Goal: Task Accomplishment & Management: Manage account settings

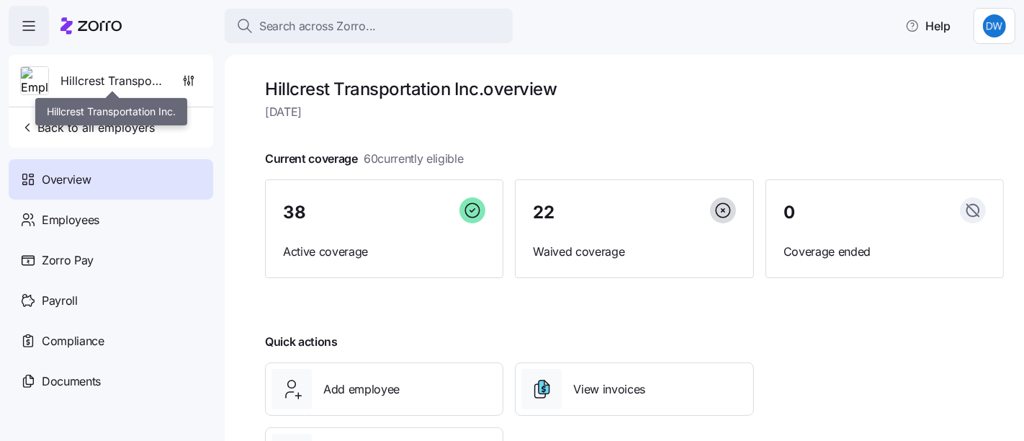
click at [119, 80] on span "Hillcrest Transportation Inc." at bounding box center [112, 81] width 104 height 18
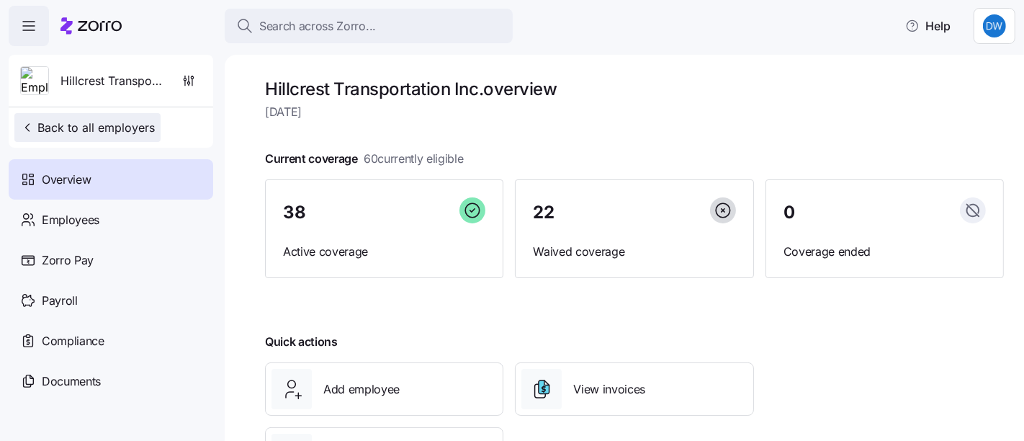
click at [22, 126] on icon "button" at bounding box center [27, 127] width 14 height 14
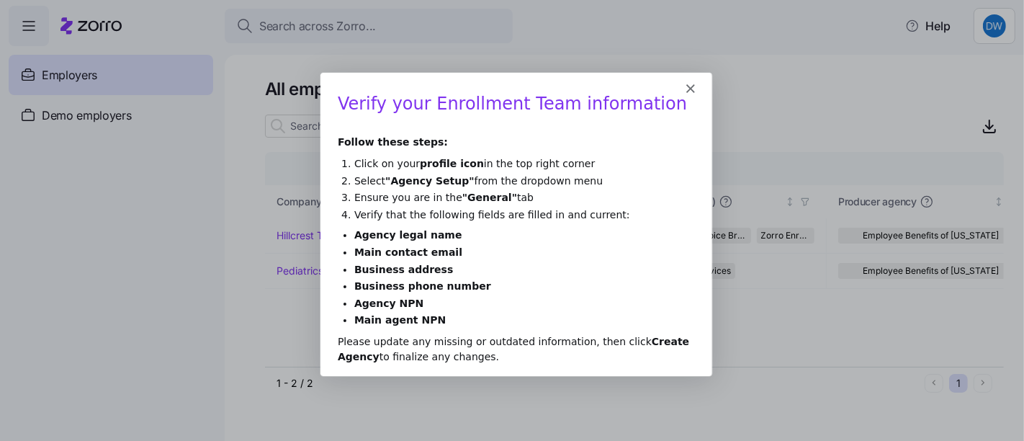
click at [690, 87] on polygon "Close" at bounding box center [689, 88] width 9 height 9
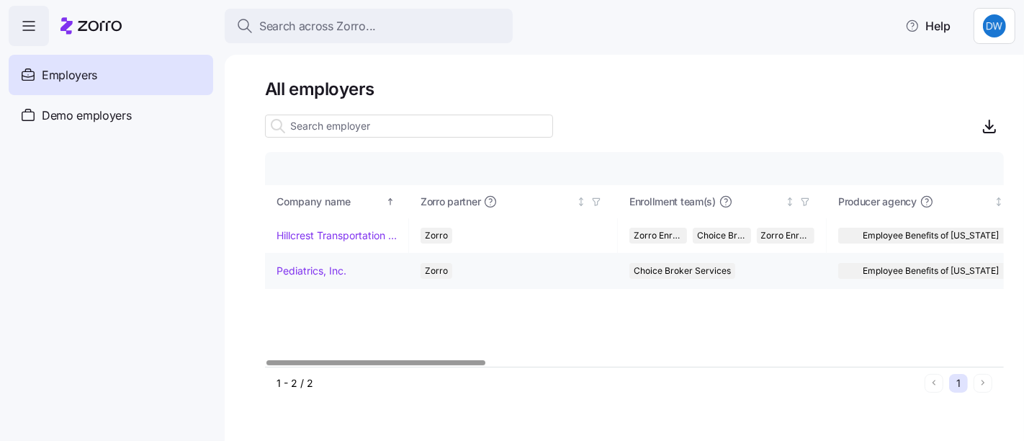
click at [337, 271] on link "Pediatrics, Inc." at bounding box center [311, 270] width 70 height 14
click at [338, 271] on link "Pediatrics, Inc." at bounding box center [311, 270] width 70 height 14
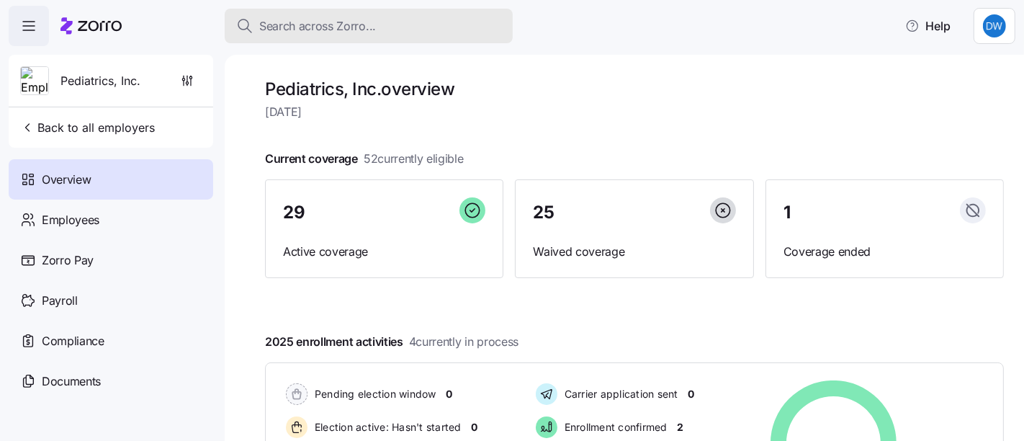
click at [373, 27] on span "Search across Zorro..." at bounding box center [317, 26] width 117 height 18
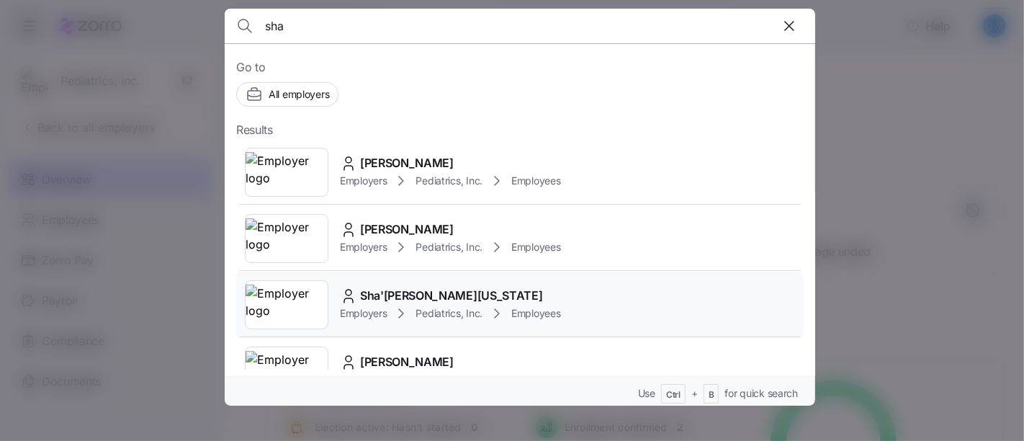
type input "sha"
click at [392, 310] on div "Employers Pediatrics, Inc. Employees" at bounding box center [450, 312] width 221 height 17
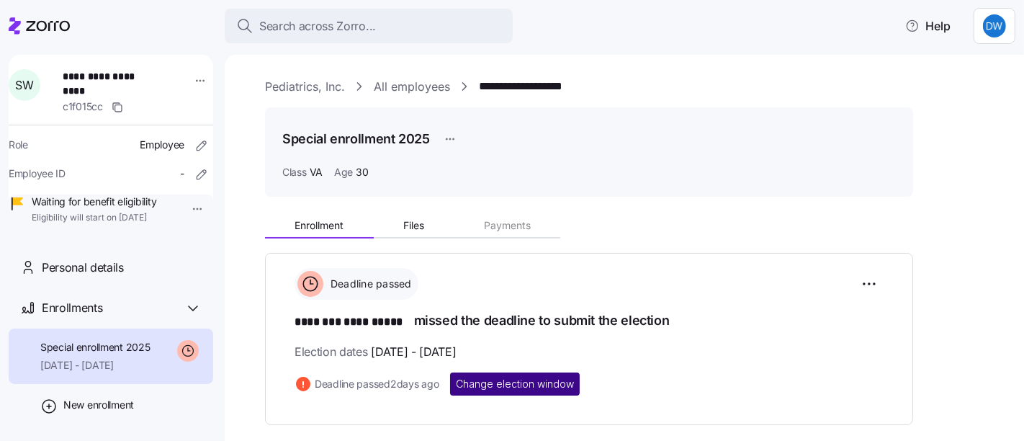
click at [512, 383] on span "Change election window" at bounding box center [515, 383] width 118 height 14
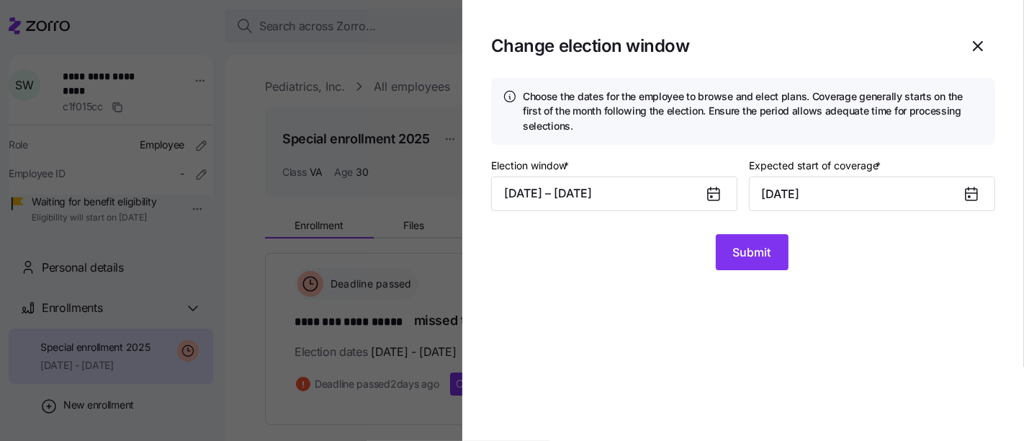
click at [710, 191] on icon at bounding box center [714, 195] width 12 height 12
click at [711, 193] on icon at bounding box center [714, 193] width 12 height 0
click at [550, 186] on button "[DATE] – [DATE]" at bounding box center [614, 193] width 246 height 35
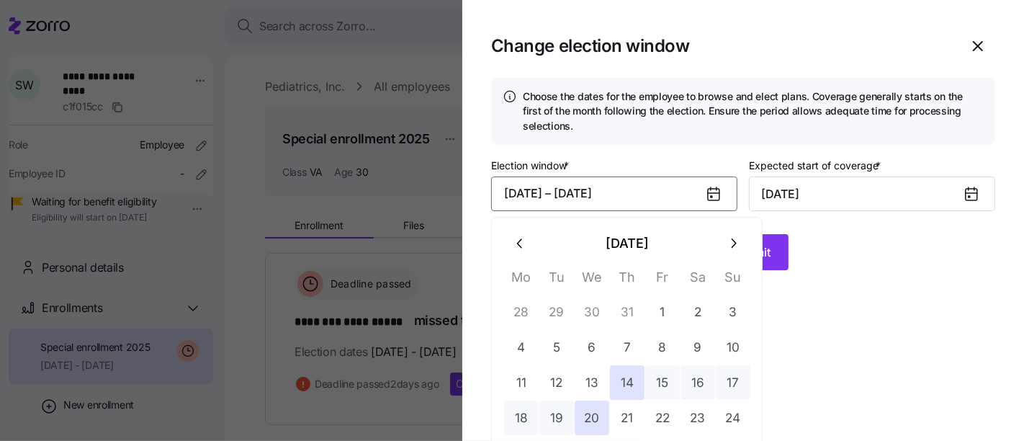
click at [731, 251] on button "button" at bounding box center [733, 243] width 35 height 35
click at [513, 243] on icon "button" at bounding box center [521, 243] width 16 height 16
click at [728, 416] on button "24" at bounding box center [733, 417] width 35 height 35
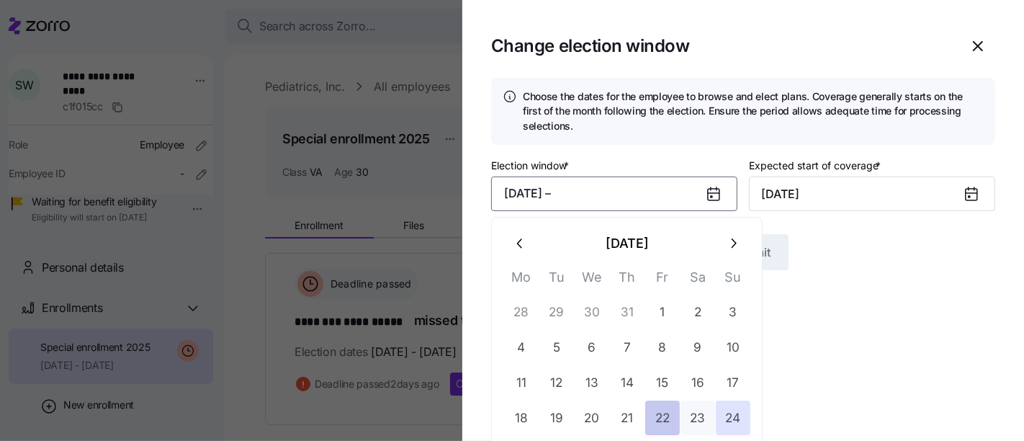
click at [648, 414] on button "22" at bounding box center [662, 417] width 35 height 35
type input "[DATE]"
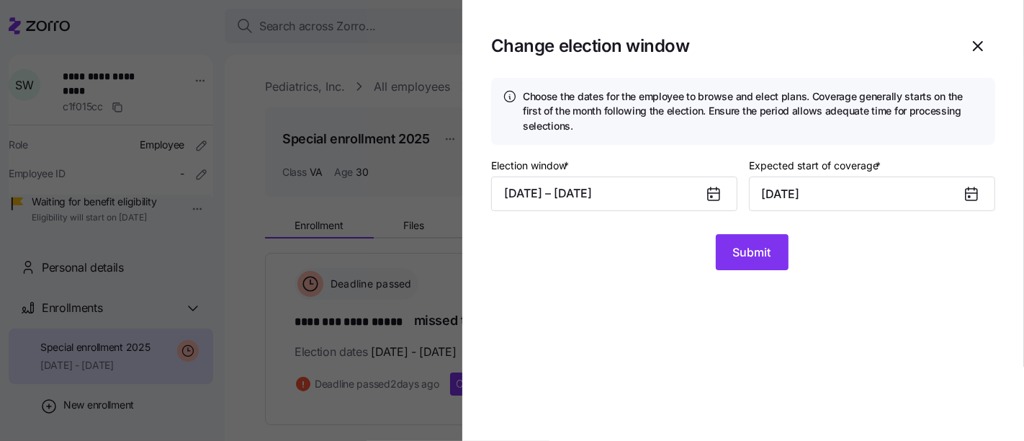
click at [713, 194] on icon at bounding box center [714, 195] width 12 height 12
click at [607, 192] on button "[DATE] – [DATE]" at bounding box center [614, 193] width 246 height 35
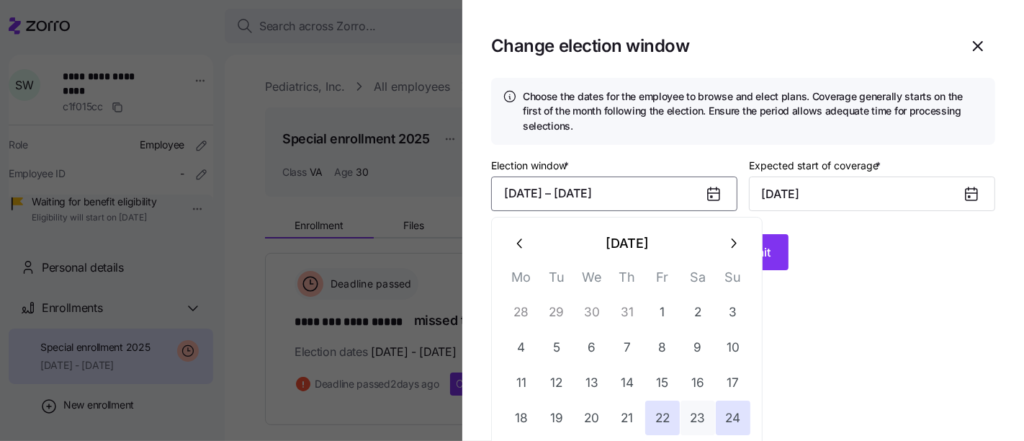
click at [732, 238] on icon "button" at bounding box center [733, 242] width 5 height 9
click at [517, 239] on icon "button" at bounding box center [521, 243] width 16 height 16
click at [731, 415] on button "24" at bounding box center [733, 417] width 35 height 35
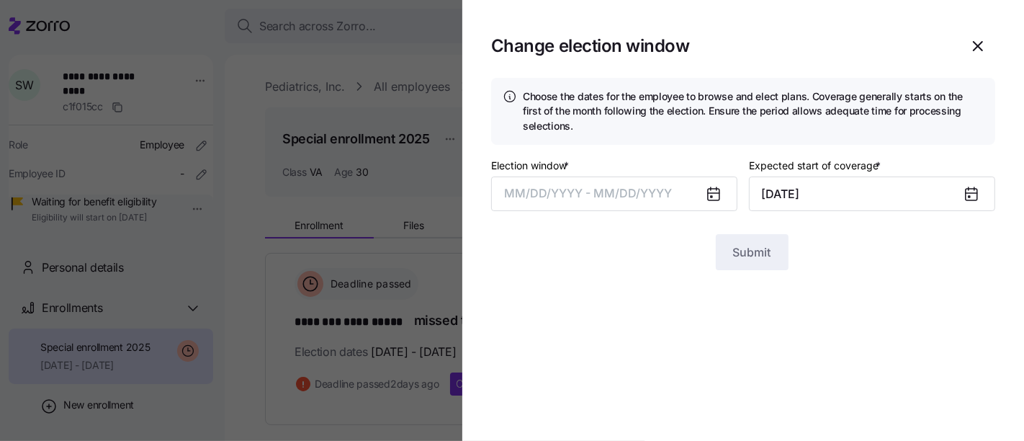
click at [900, 352] on section "Change election window Choose the dates for the employee to browse and elect pl…" at bounding box center [742, 220] width 561 height 441
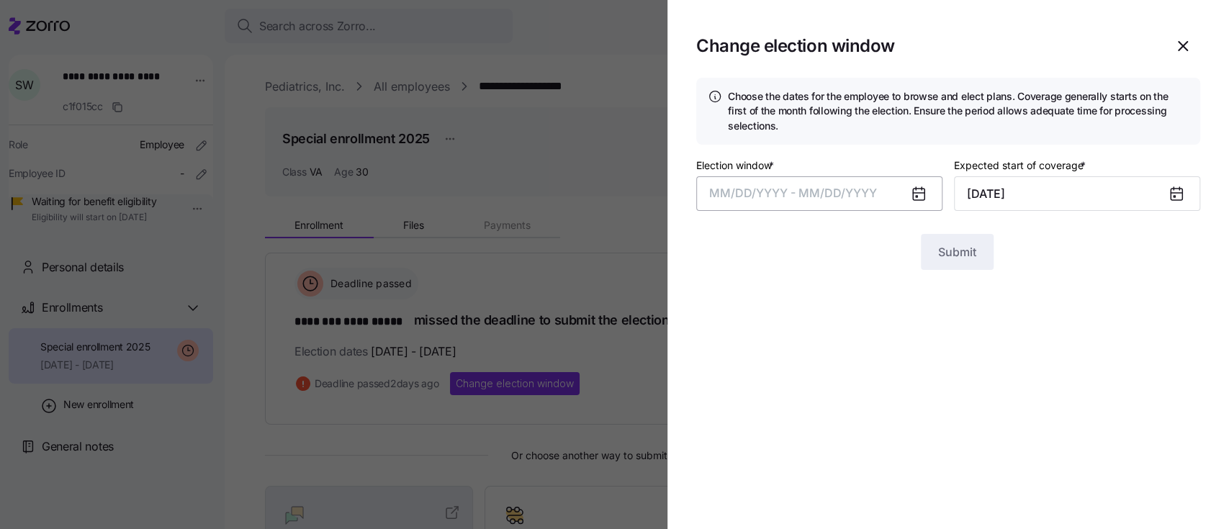
drag, startPoint x: 1014, startPoint y: 1, endPoint x: 791, endPoint y: 192, distance: 293.5
click at [791, 192] on span "MM/DD/YYYY - MM/DD/YYYY" at bounding box center [793, 193] width 168 height 14
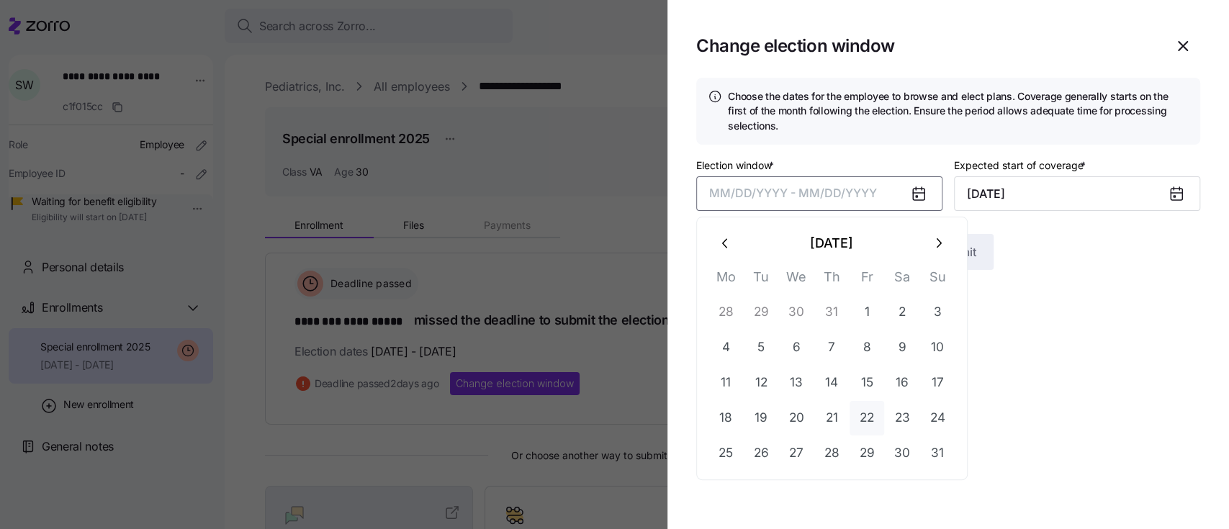
click at [874, 413] on button "22" at bounding box center [866, 418] width 35 height 35
click at [829, 440] on button "28" at bounding box center [831, 453] width 35 height 35
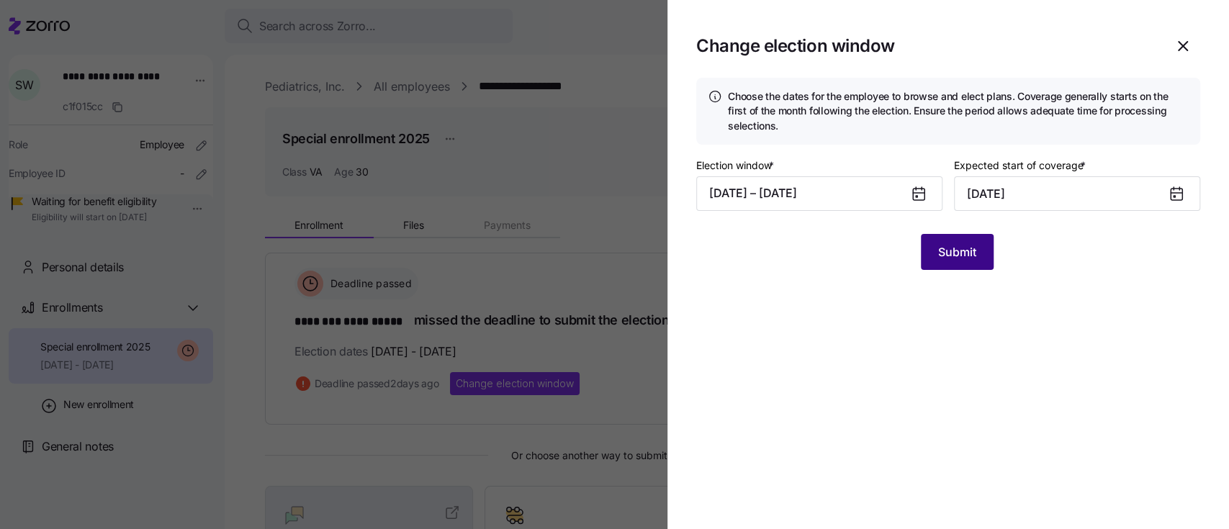
click at [959, 245] on span "Submit" at bounding box center [957, 251] width 38 height 17
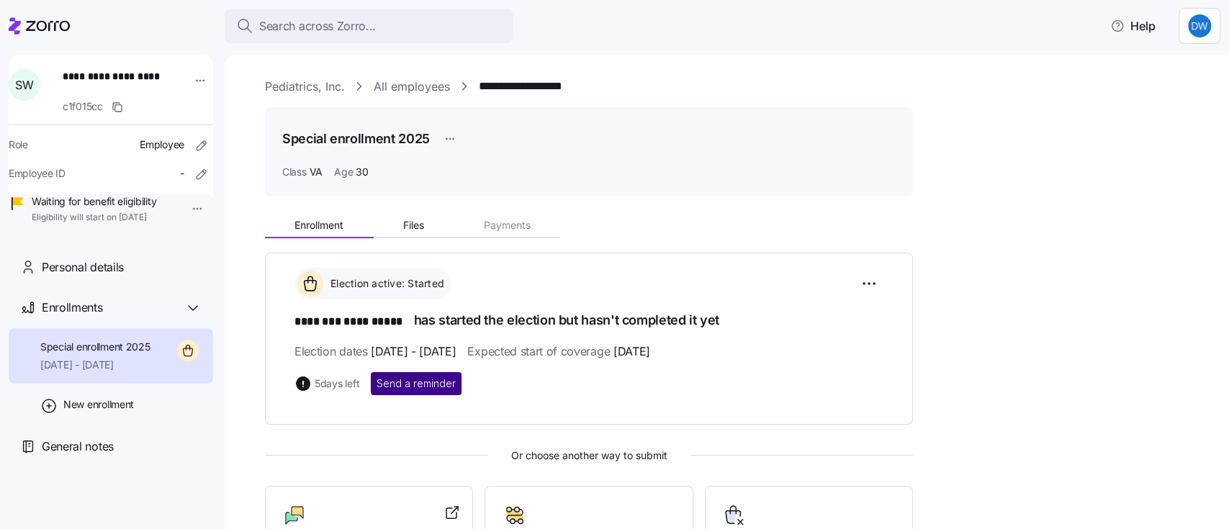
click at [397, 378] on span "Send a reminder" at bounding box center [415, 383] width 79 height 14
